Goal: Find specific page/section: Find specific page/section

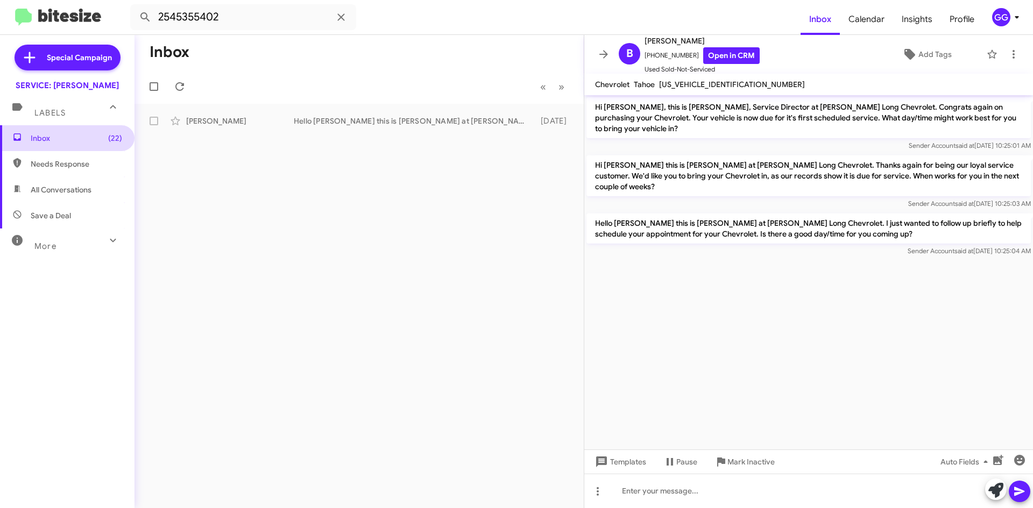
click at [40, 131] on span "Inbox (22)" at bounding box center [67, 138] width 135 height 26
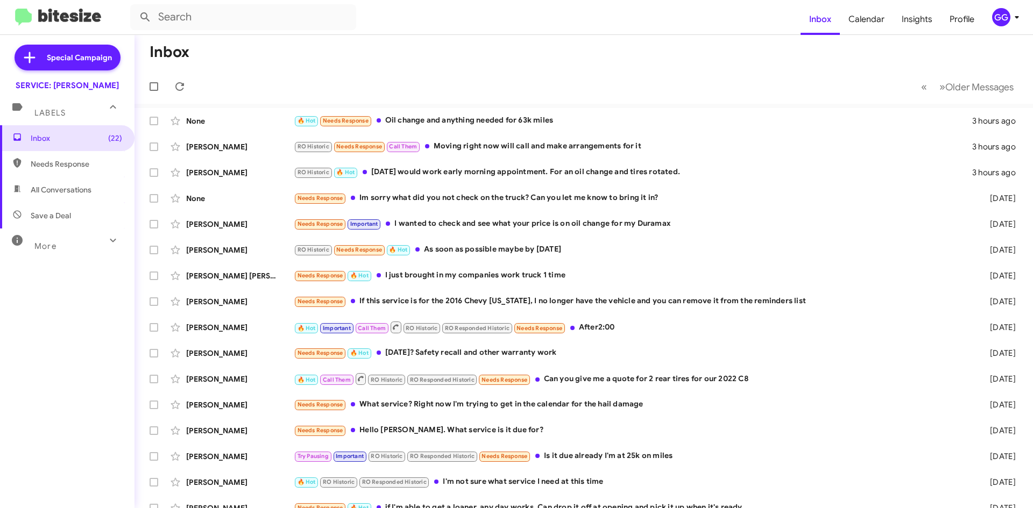
click at [68, 196] on span "All Conversations" at bounding box center [67, 190] width 135 height 26
type input "in:all-conversations"
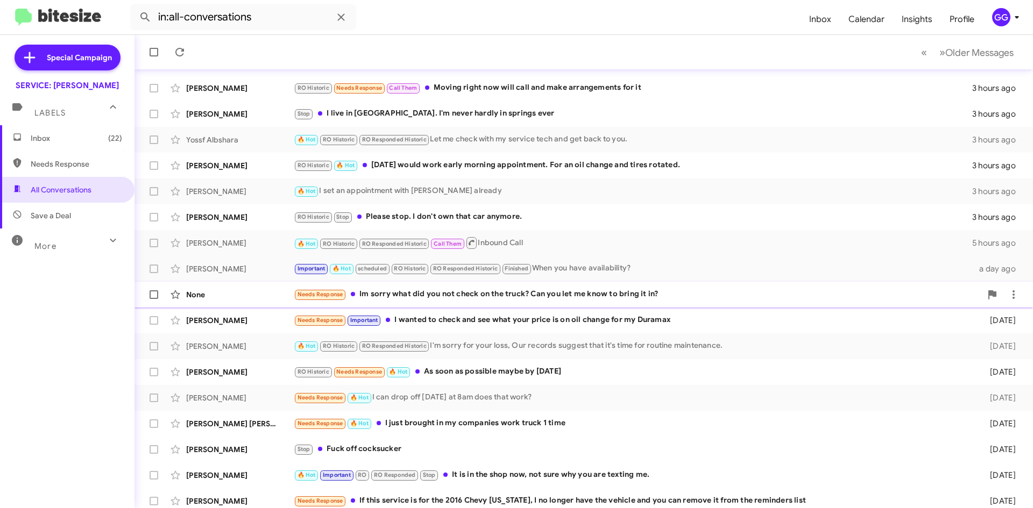
scroll to position [116, 0]
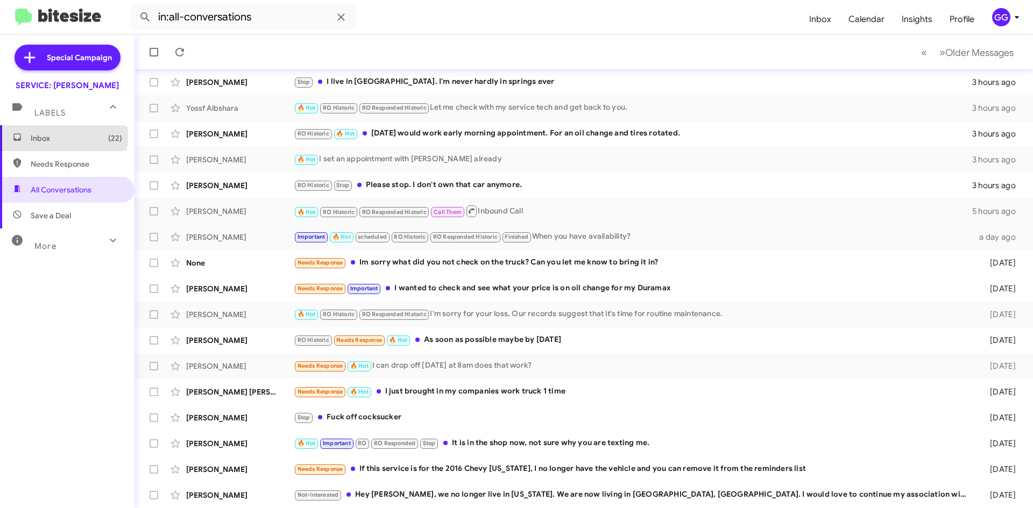
click at [44, 136] on span "Inbox (22)" at bounding box center [76, 138] width 91 height 11
